Goal: Find specific page/section: Find specific page/section

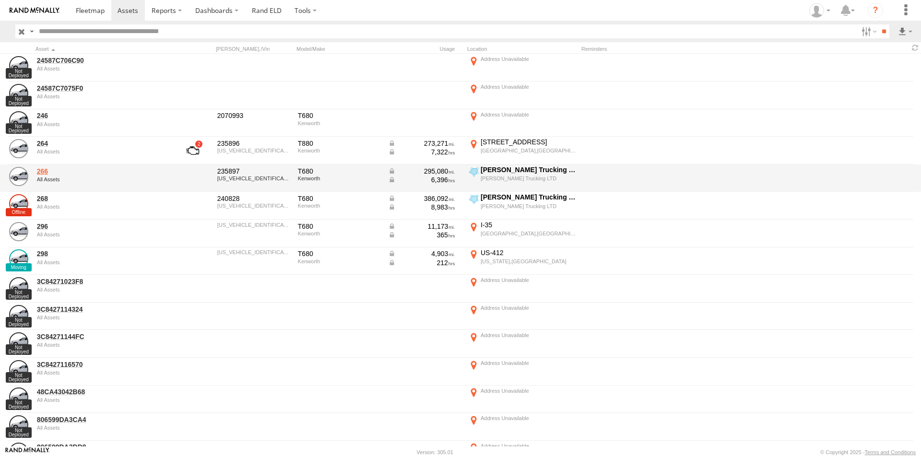
click at [43, 174] on link "266" at bounding box center [102, 171] width 131 height 9
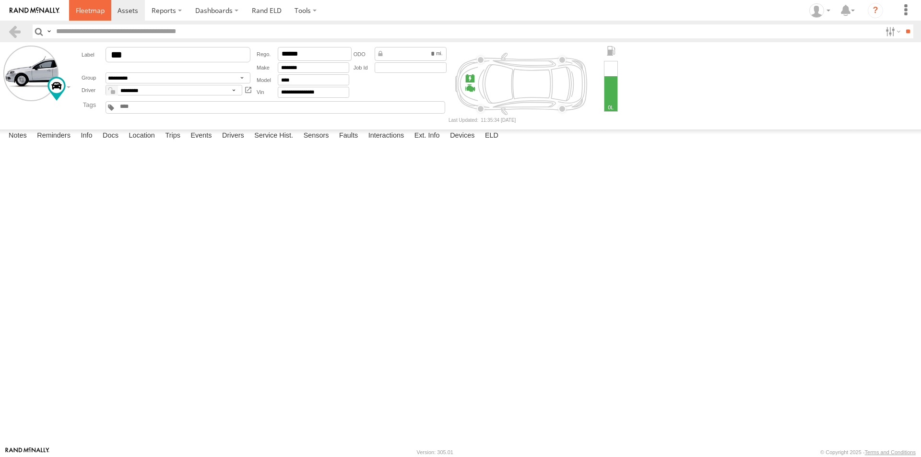
click at [95, 12] on span at bounding box center [90, 10] width 29 height 9
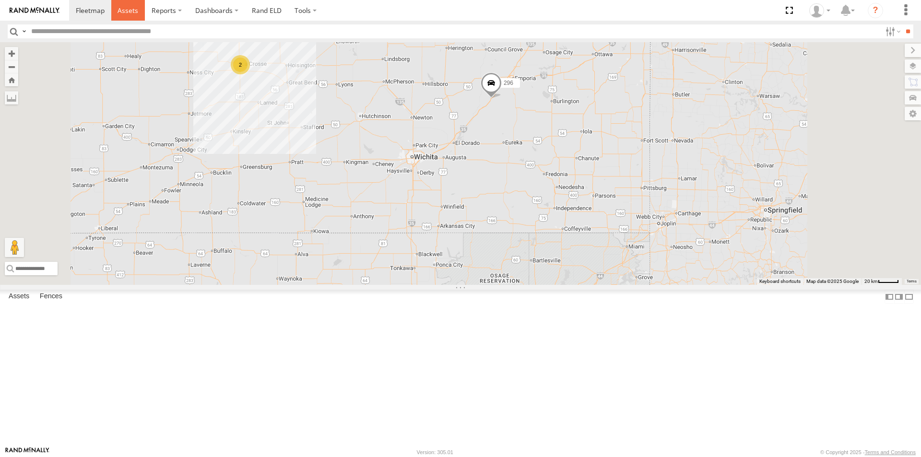
click at [124, 9] on span at bounding box center [128, 10] width 21 height 9
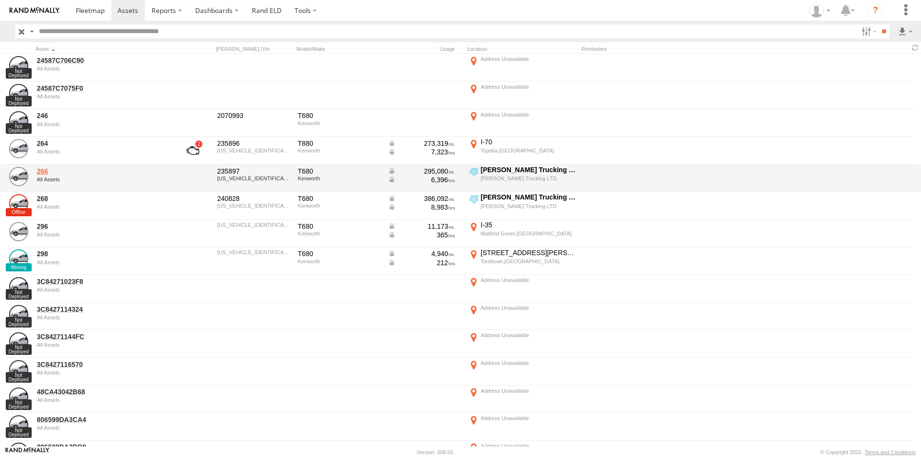
click at [42, 173] on link "266" at bounding box center [102, 171] width 131 height 9
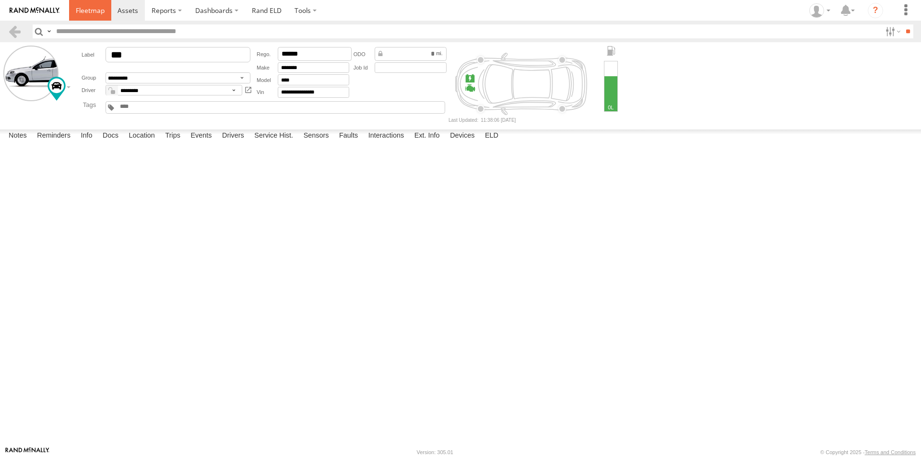
click at [90, 6] on span at bounding box center [90, 10] width 29 height 9
